Goal: Transaction & Acquisition: Register for event/course

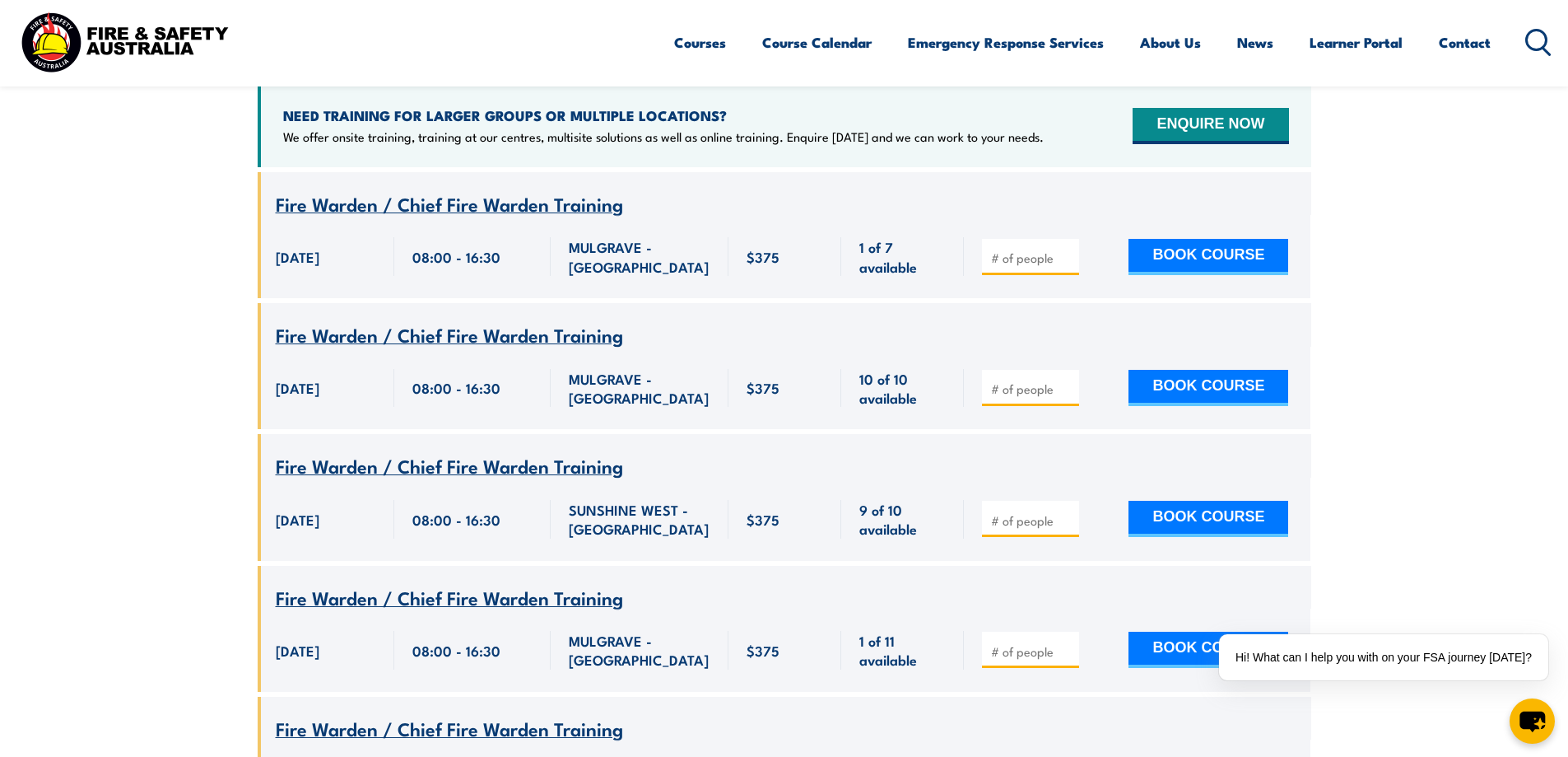
scroll to position [708, 0]
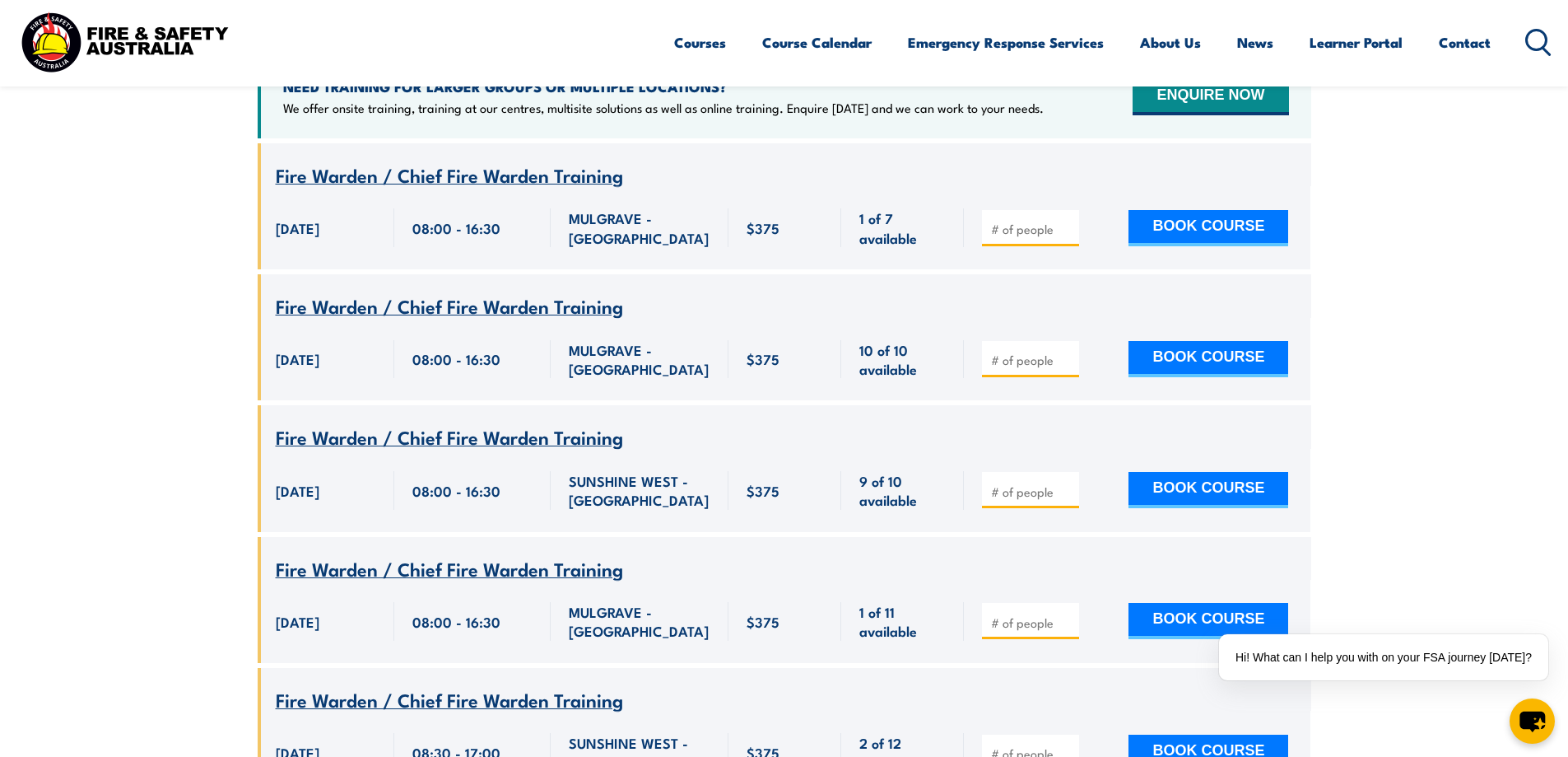
click at [715, 487] on div "SUNSHINE WEST - [GEOGRAPHIC_DATA]" at bounding box center [639, 491] width 178 height 83
click at [573, 422] on span "Fire Warden / Chief Fire Warden Training" at bounding box center [449, 436] width 347 height 28
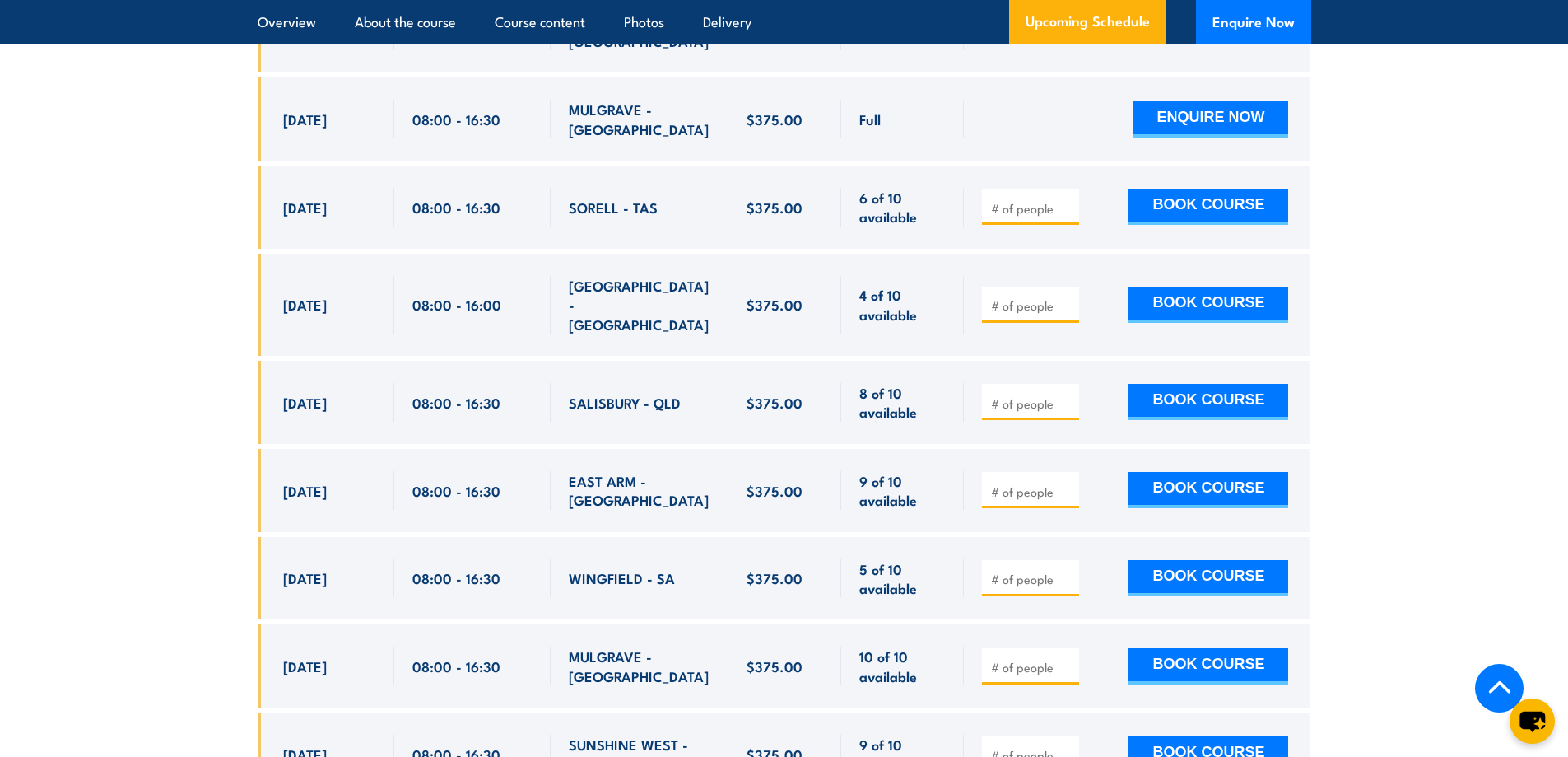
scroll to position [3870, 0]
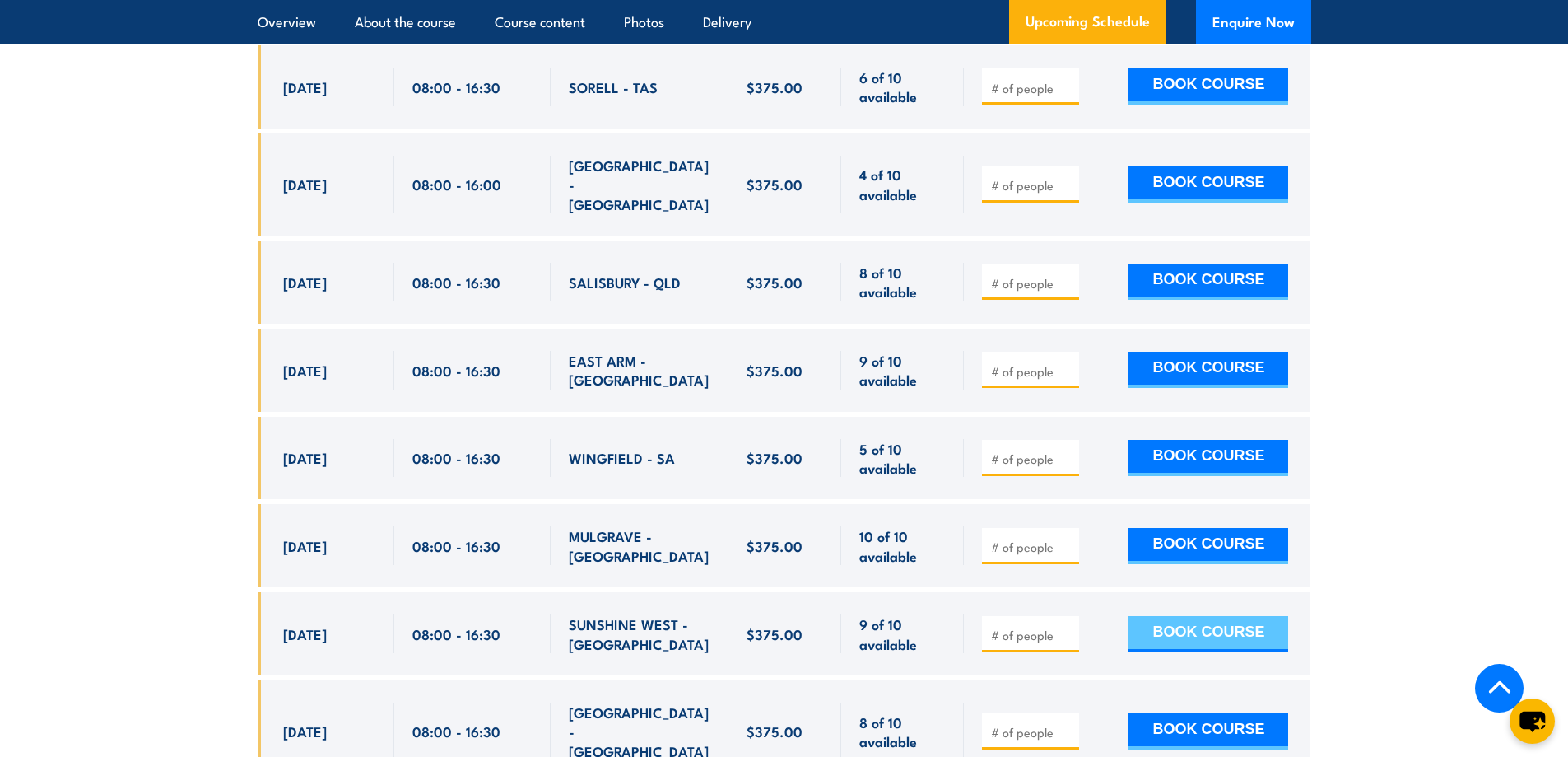
click at [1188, 616] on button "BOOK COURSE" at bounding box center [1208, 635] width 160 height 37
type input "1"
click at [1066, 626] on input "1" at bounding box center [1031, 635] width 82 height 17
click at [1185, 616] on button "BOOK COURSE" at bounding box center [1208, 635] width 160 height 37
